Goal: Use online tool/utility: Utilize a website feature to perform a specific function

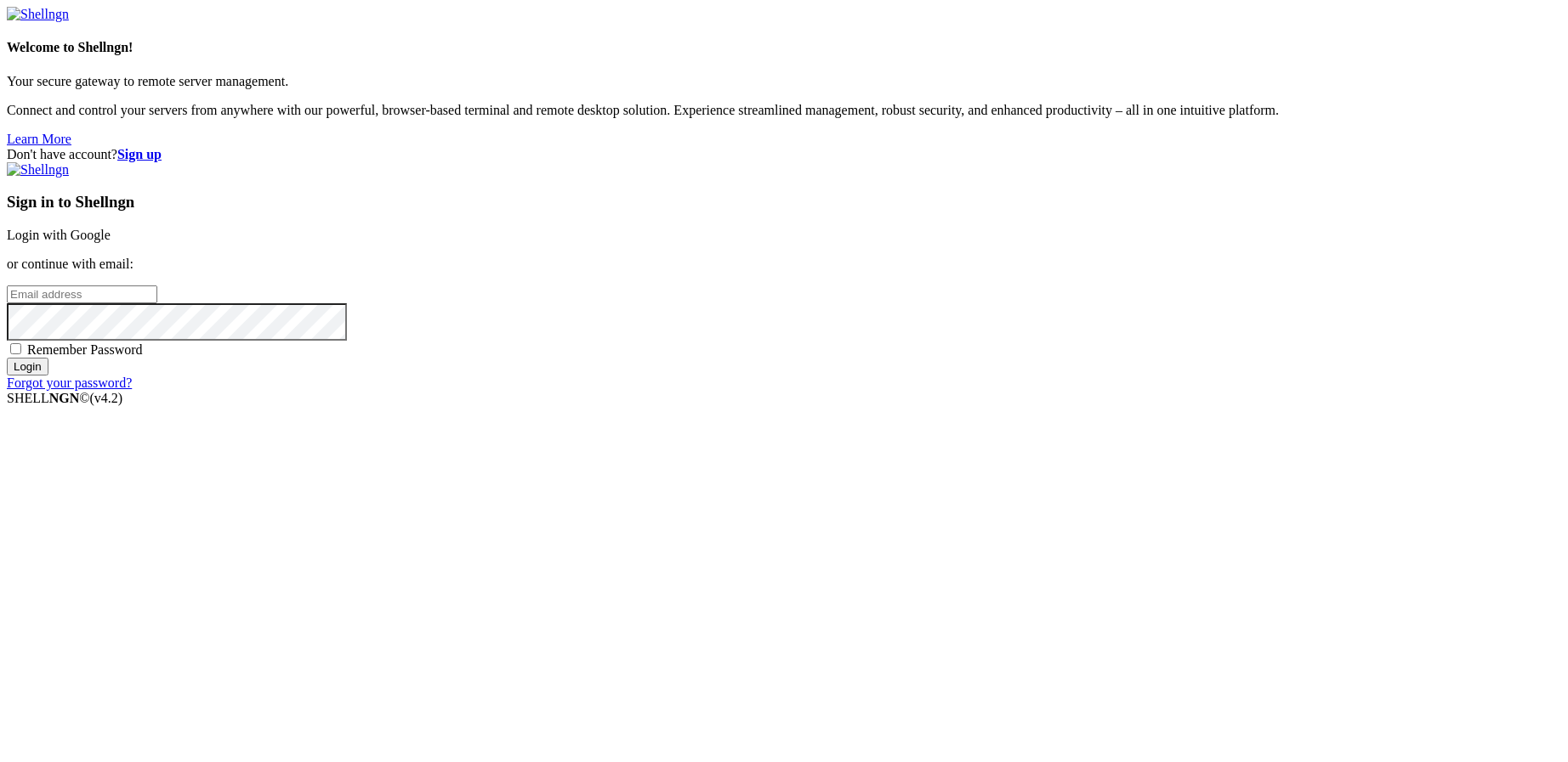
click at [111, 242] on link "Login with Google" at bounding box center [58, 235] width 104 height 15
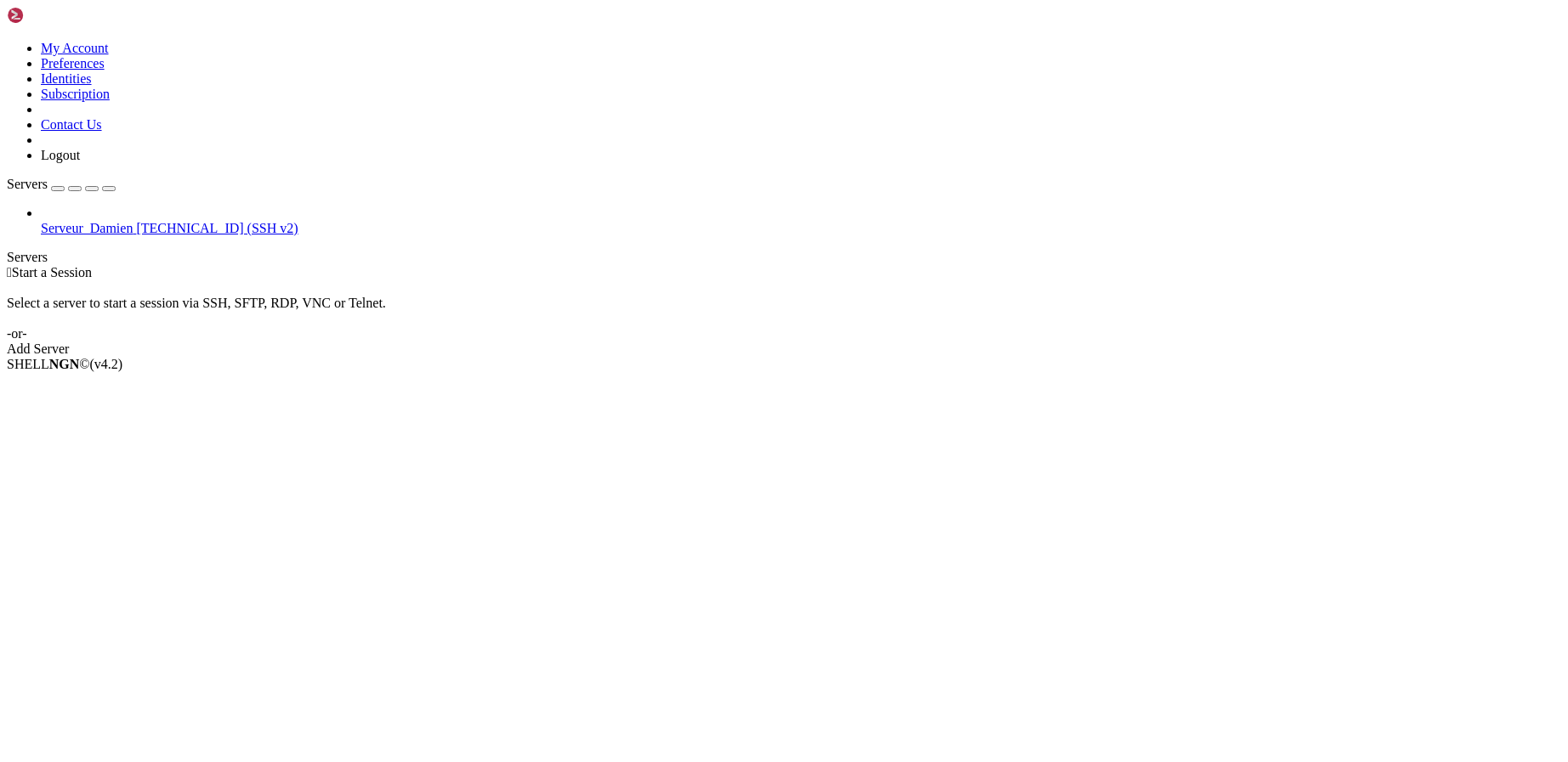
click at [66, 221] on span "Serveur_Damien" at bounding box center [86, 228] width 92 height 15
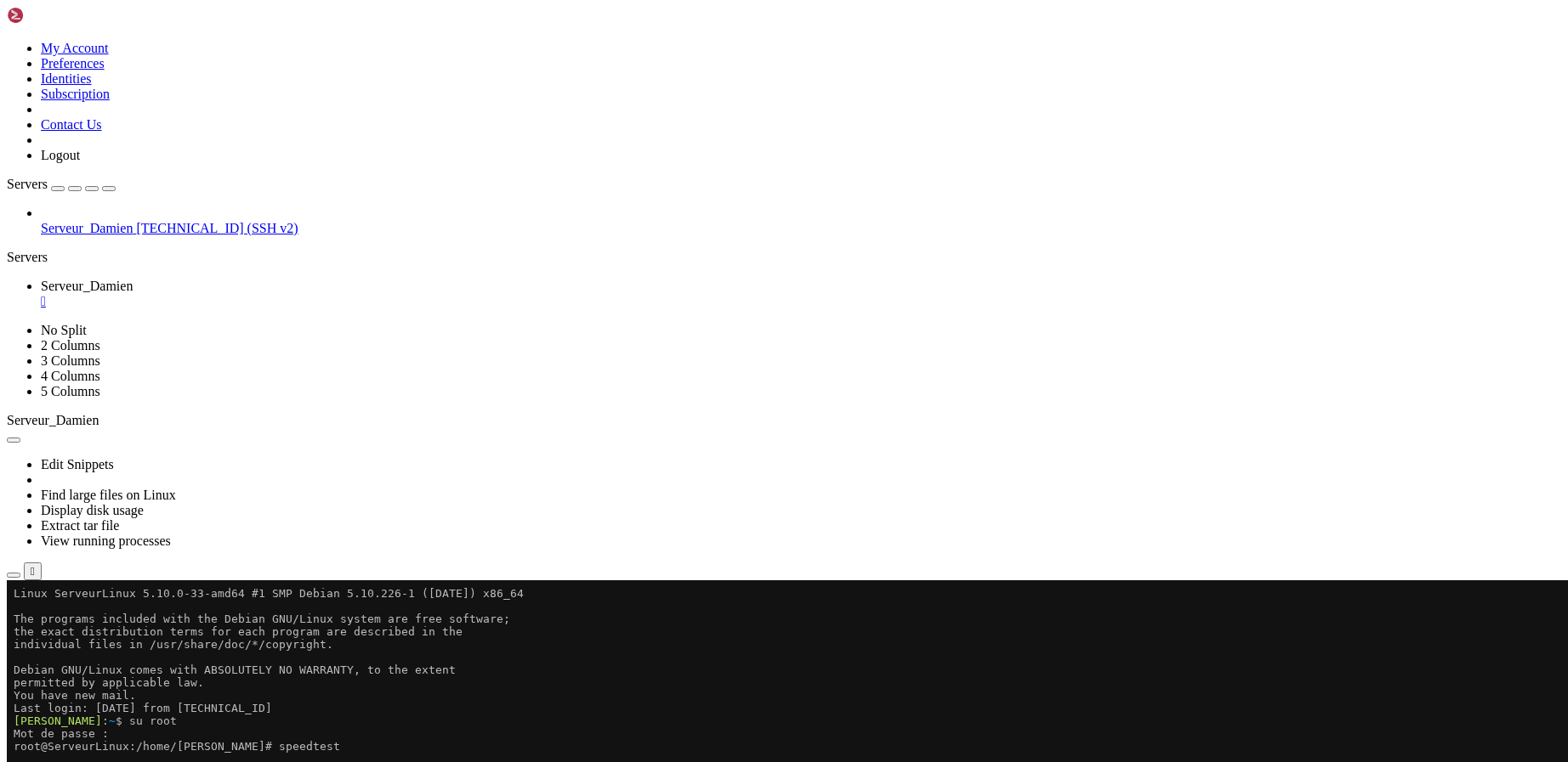
click at [288, 762] on x-row "Speedtest by Ookla" at bounding box center [684, 772] width 1340 height 13
